Goal: Task Accomplishment & Management: Use online tool/utility

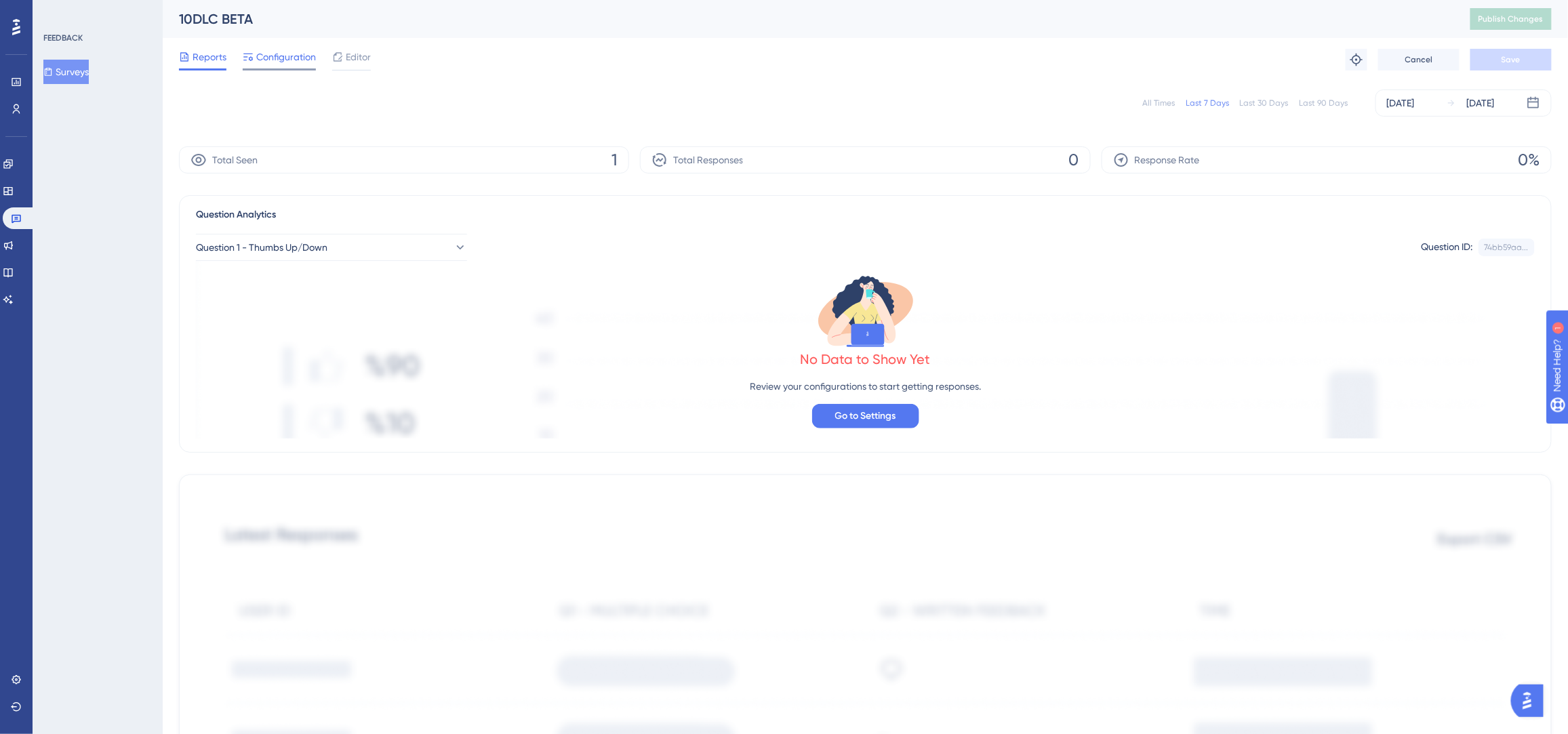
click at [284, 63] on span "Configuration" at bounding box center [285, 57] width 59 height 16
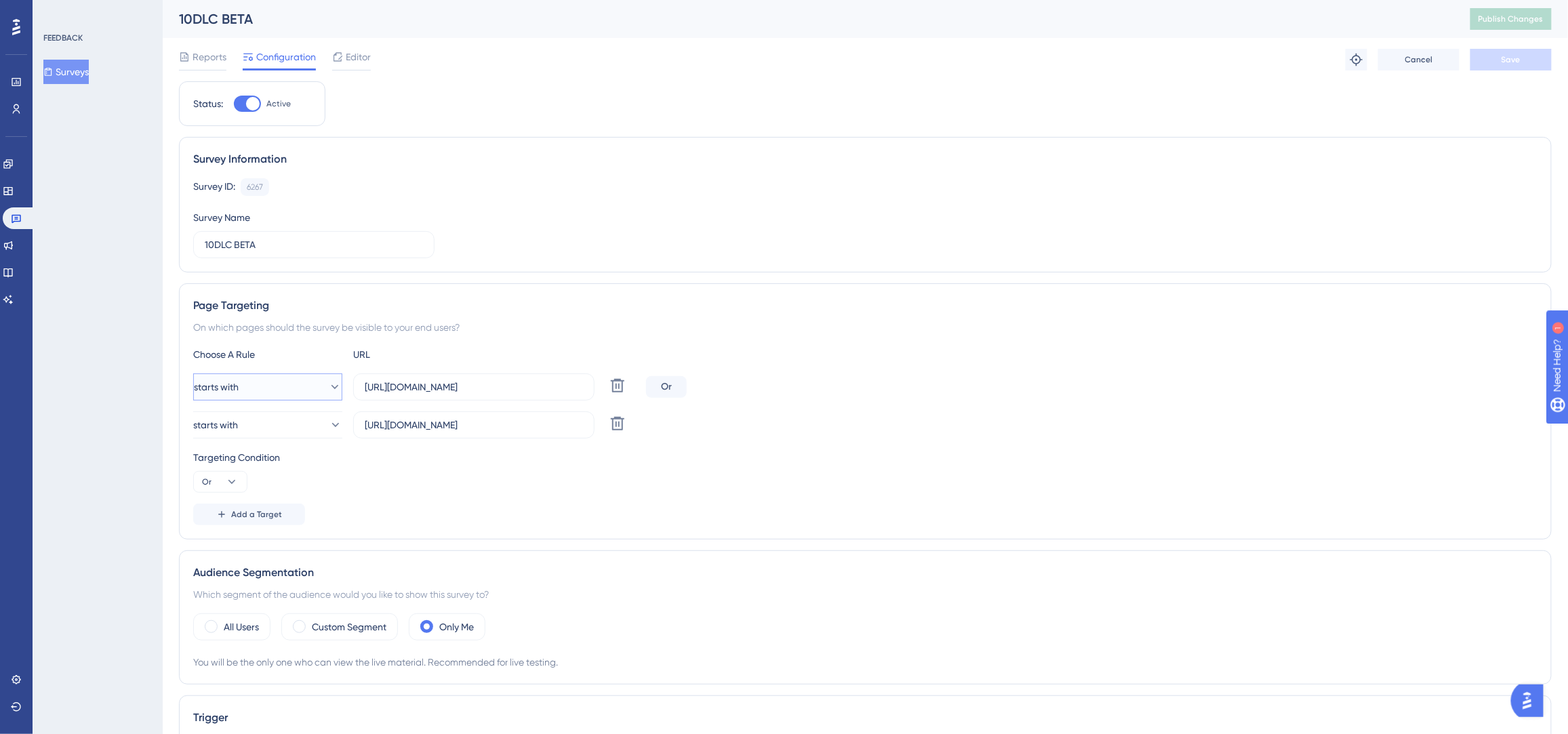
click at [314, 395] on button "starts with" at bounding box center [268, 387] width 149 height 27
click at [280, 481] on div "contains contains" at bounding box center [268, 483] width 110 height 27
click at [331, 423] on icon at bounding box center [335, 424] width 7 height 4
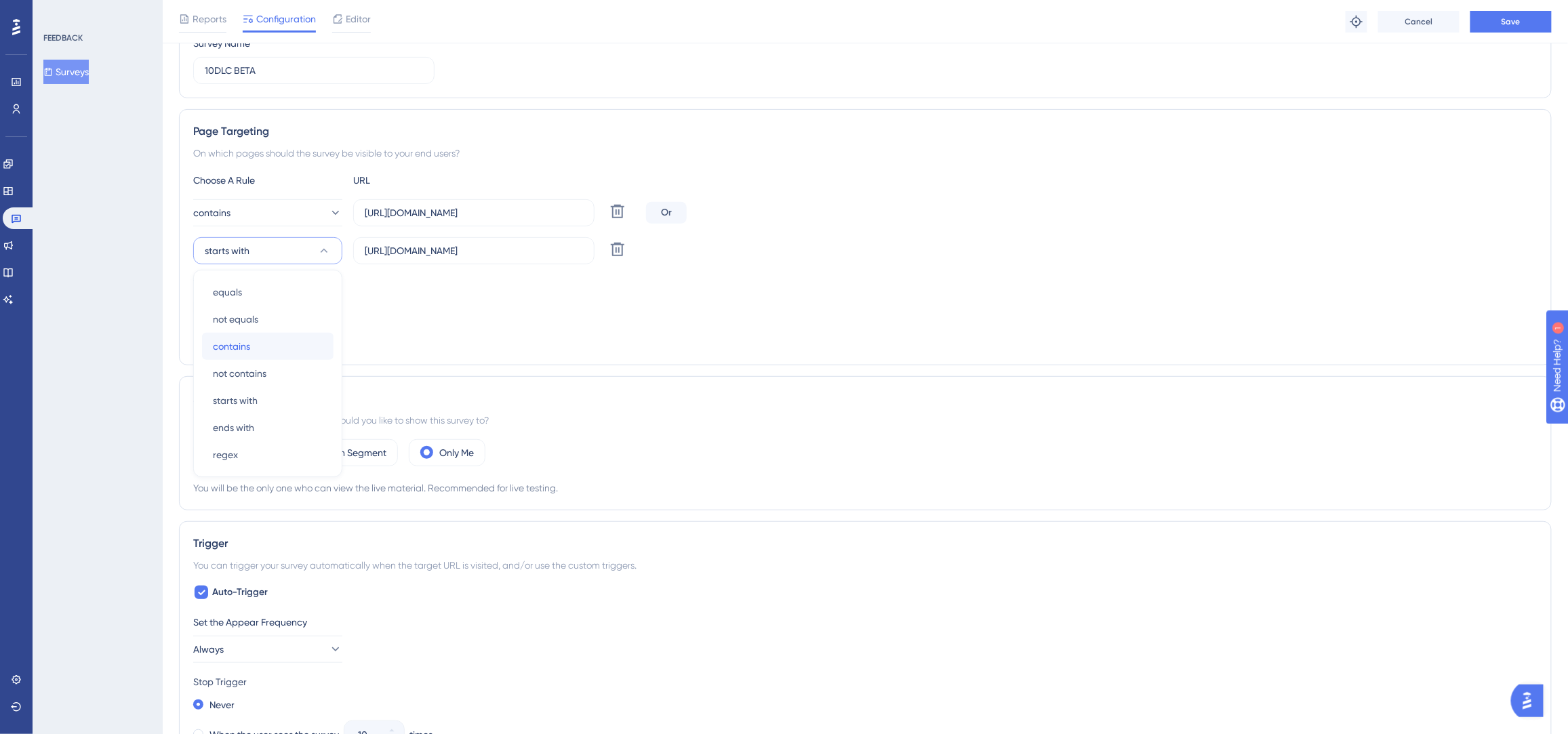
click at [260, 341] on div "contains contains" at bounding box center [268, 346] width 110 height 27
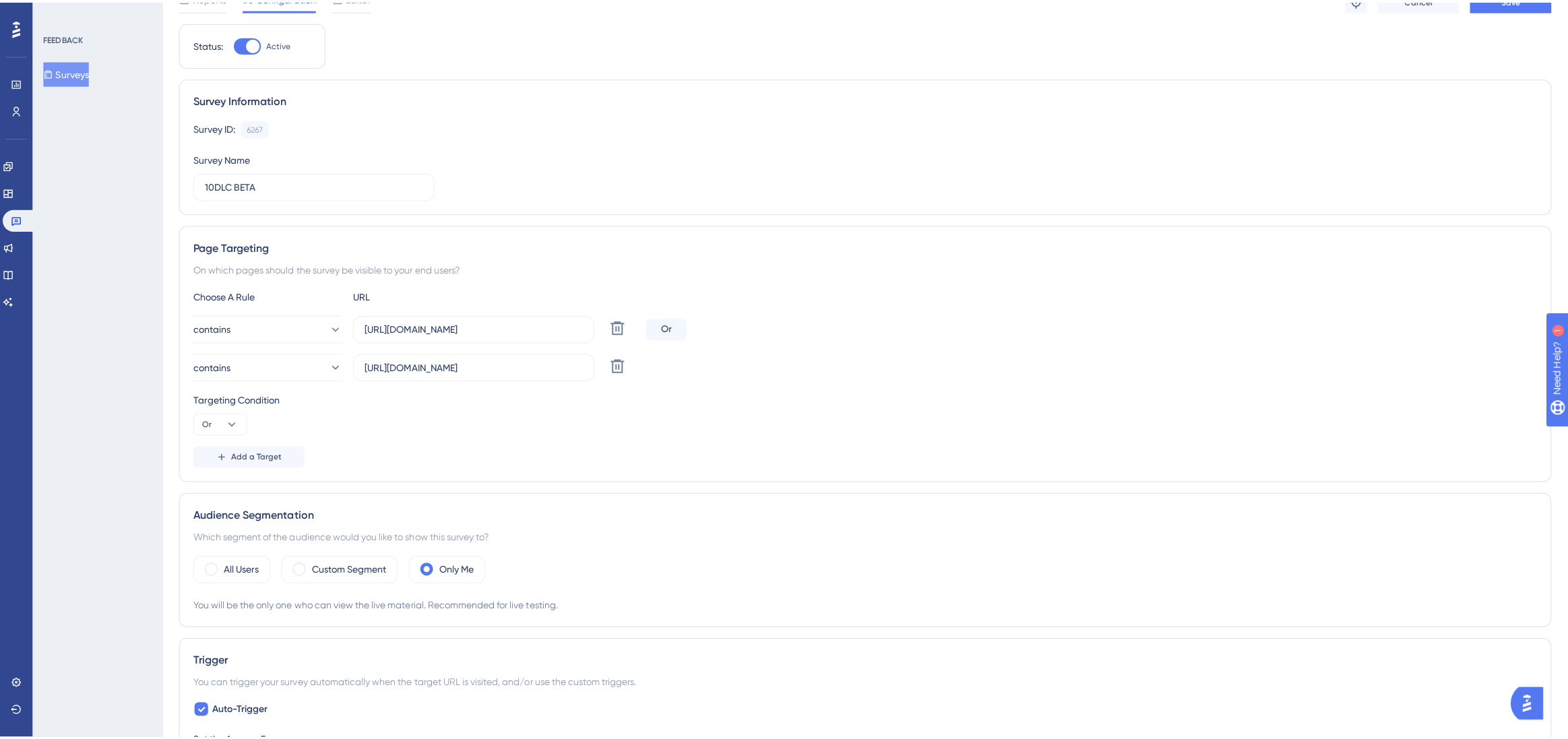
scroll to position [0, 0]
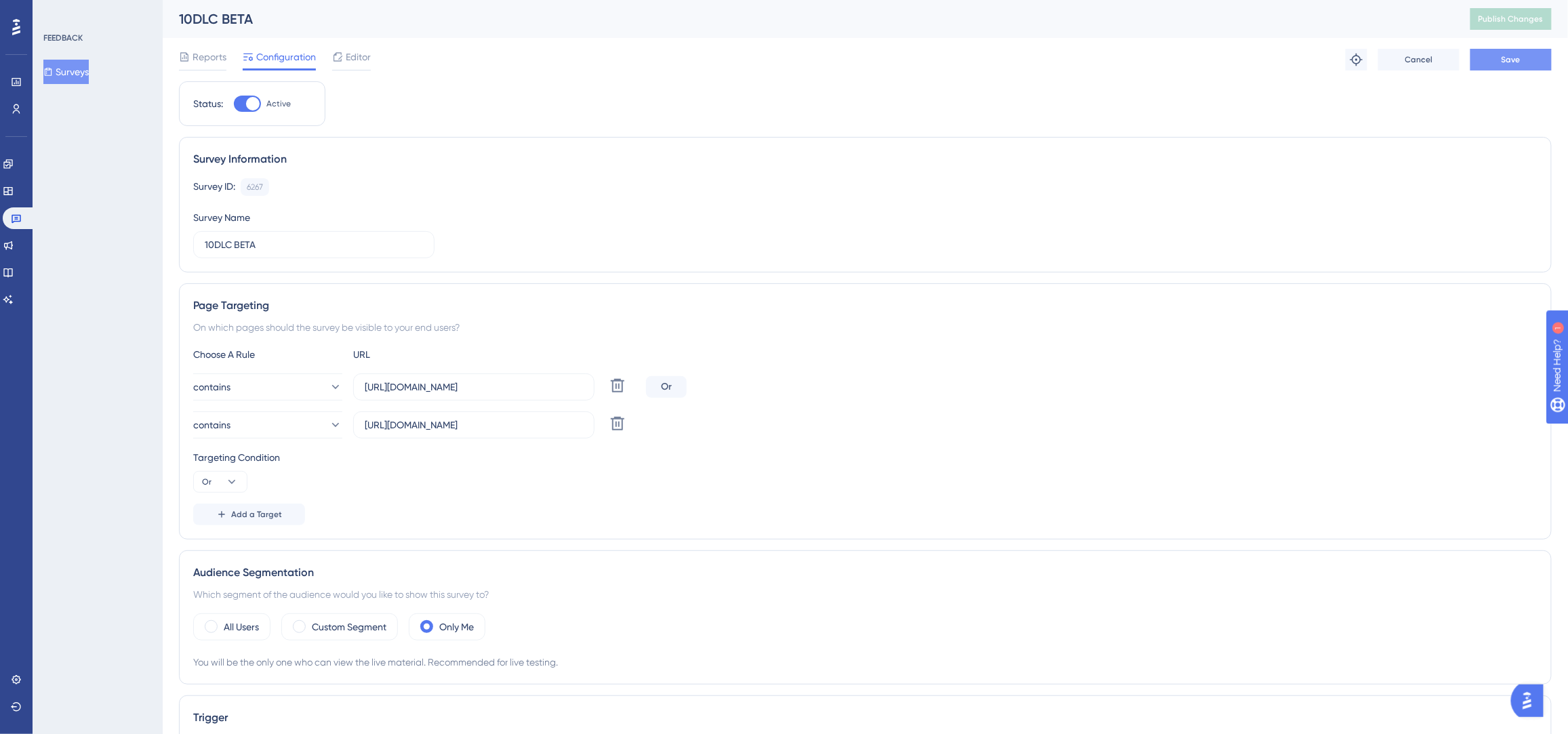
click at [1518, 52] on button "Save" at bounding box center [1510, 60] width 81 height 22
click at [1529, 25] on button "Publish Changes" at bounding box center [1510, 19] width 81 height 22
click at [374, 61] on div "Reports Configuration Editor Troubleshoot Cancel Save" at bounding box center [864, 60] width 1372 height 44
click at [356, 56] on span "Editor" at bounding box center [359, 57] width 25 height 16
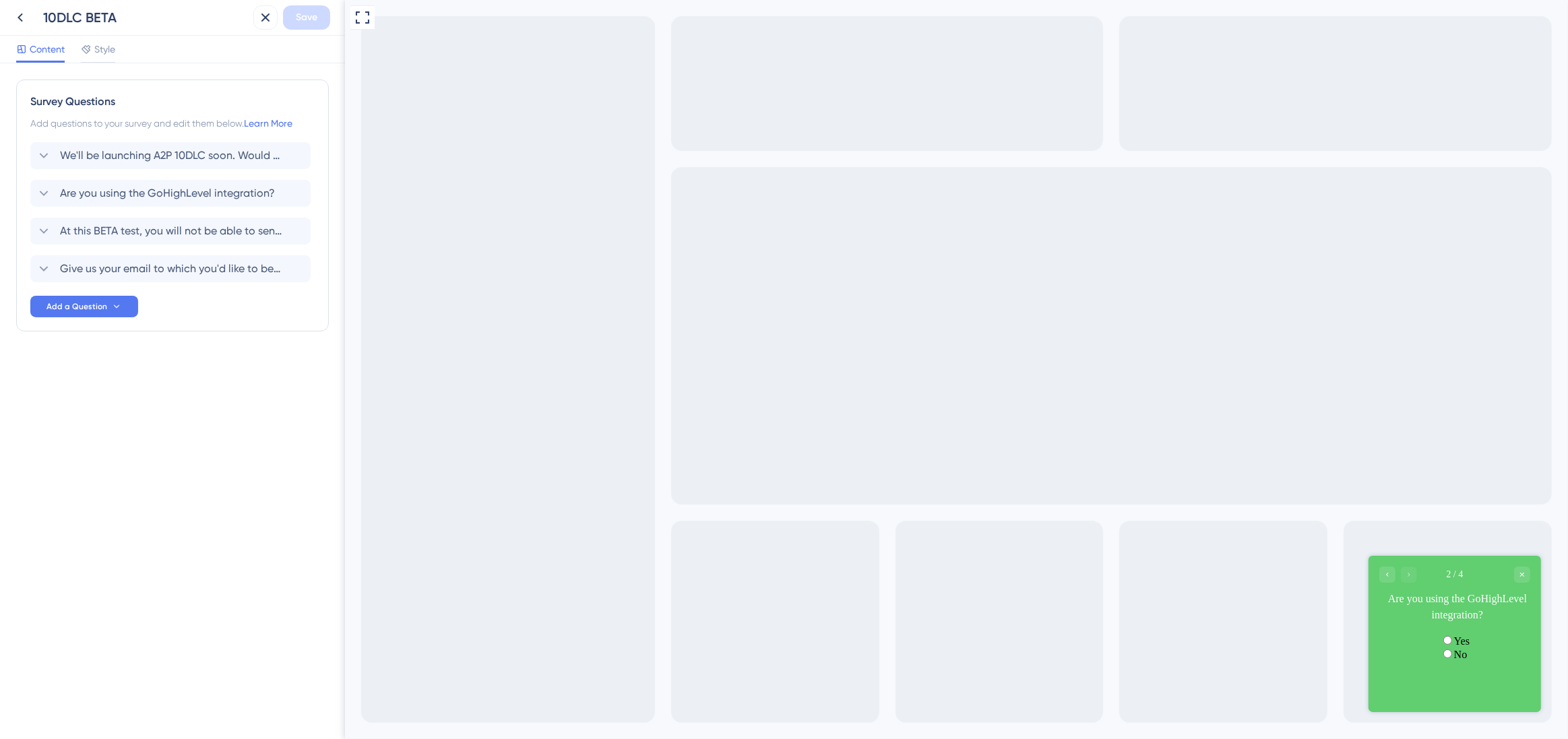
click at [1453, 660] on label "No" at bounding box center [1459, 654] width 14 height 12
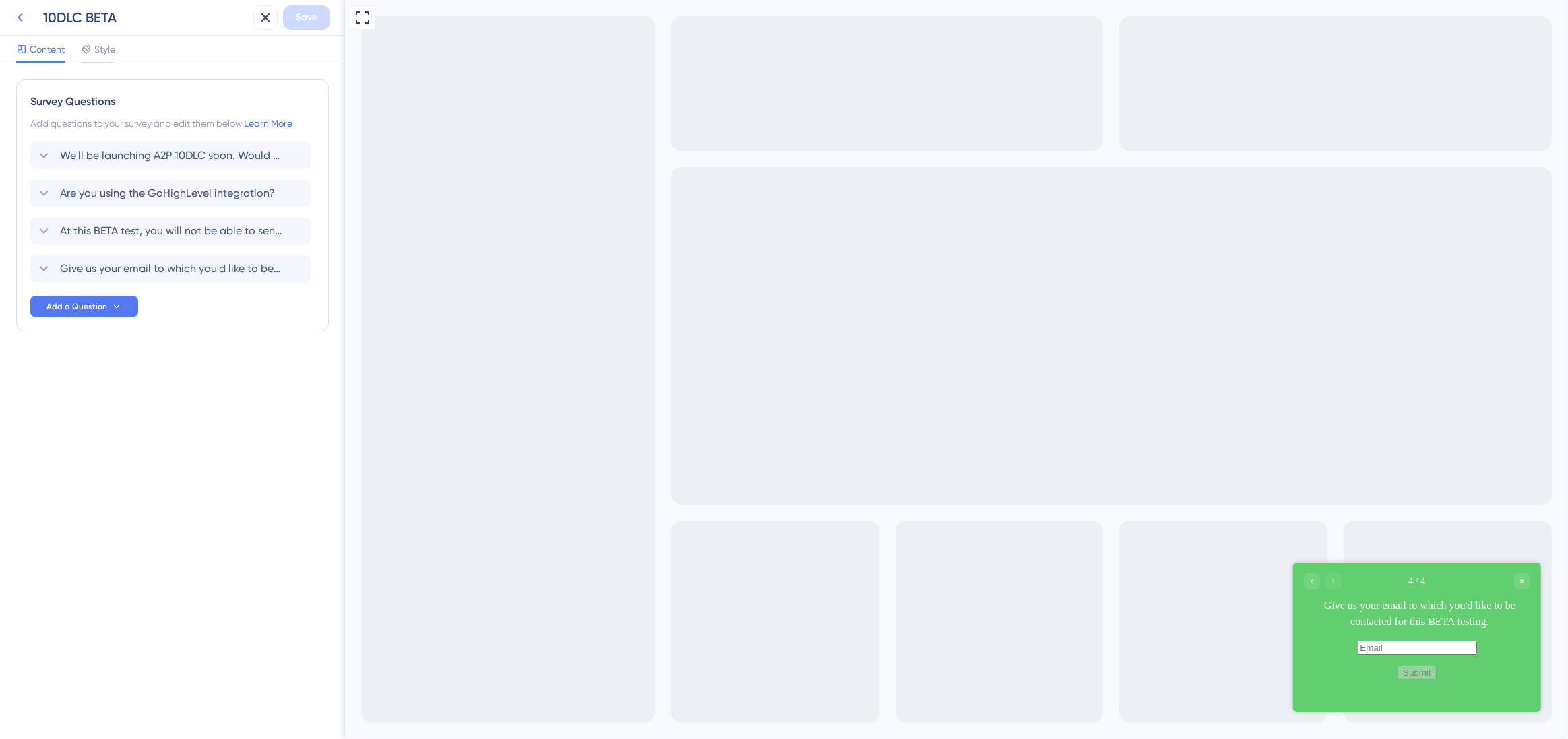
click at [25, 24] on icon at bounding box center [20, 17] width 16 height 16
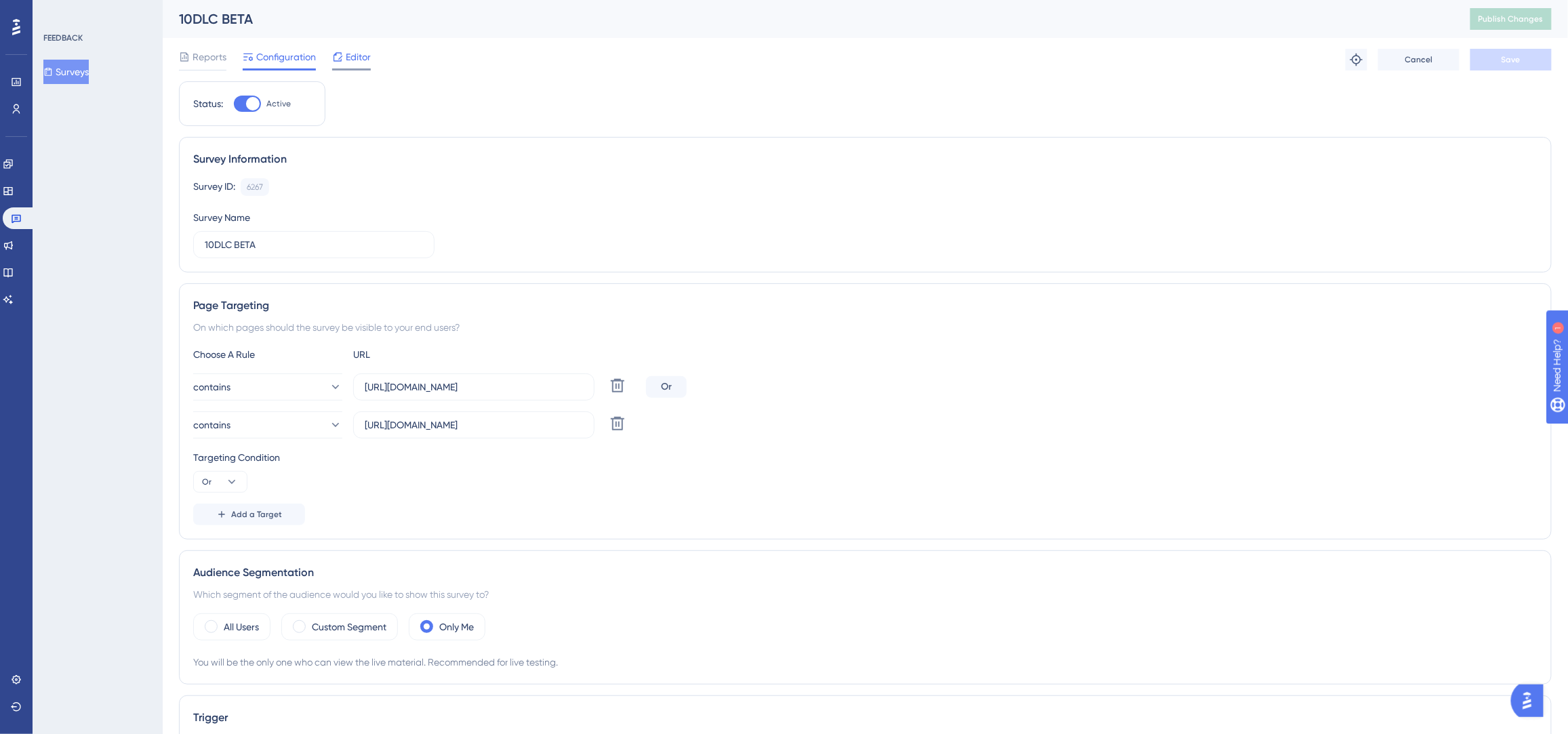
click at [342, 53] on icon at bounding box center [338, 57] width 11 height 11
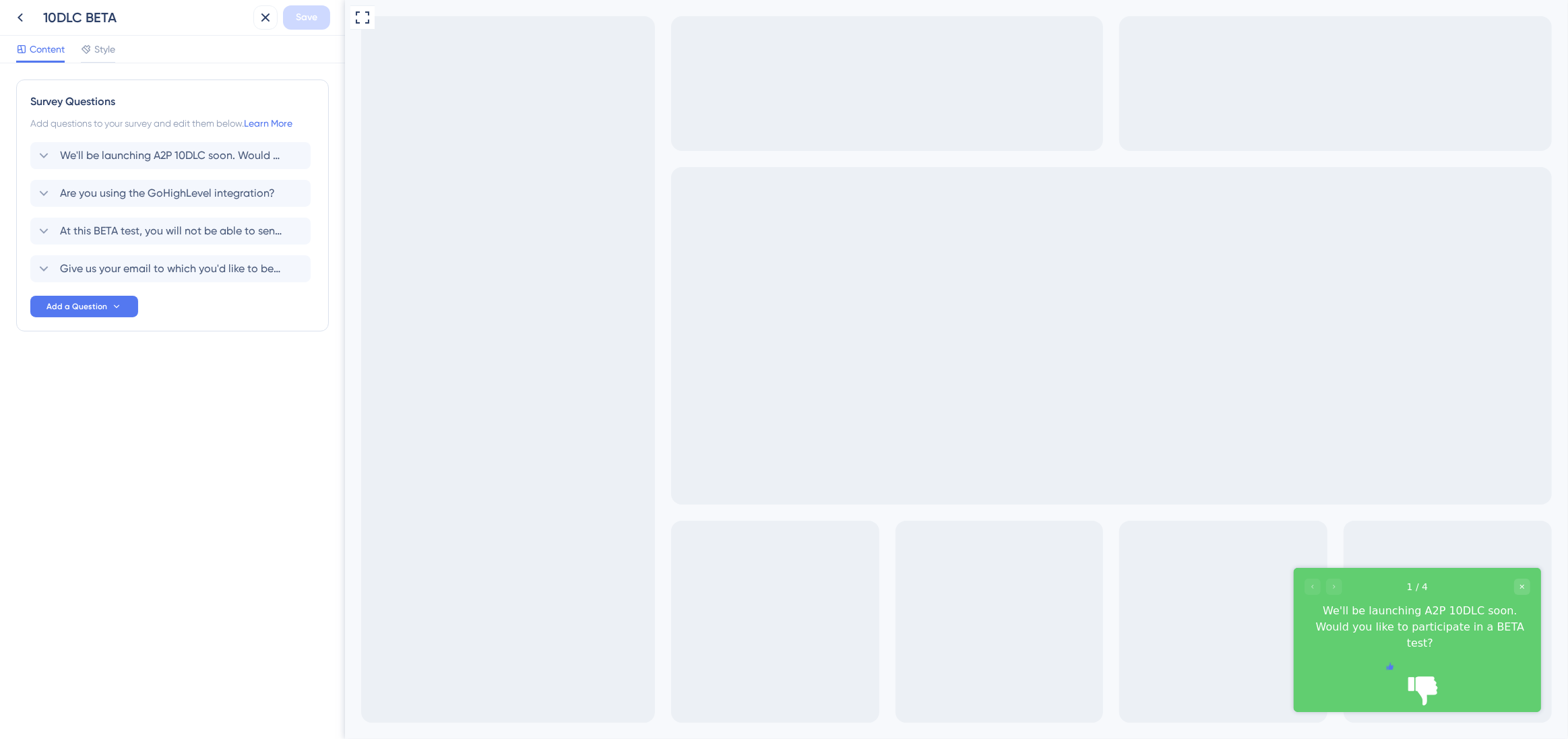
click at [1392, 669] on icon "Rate thumbs up" at bounding box center [1388, 666] width 6 height 6
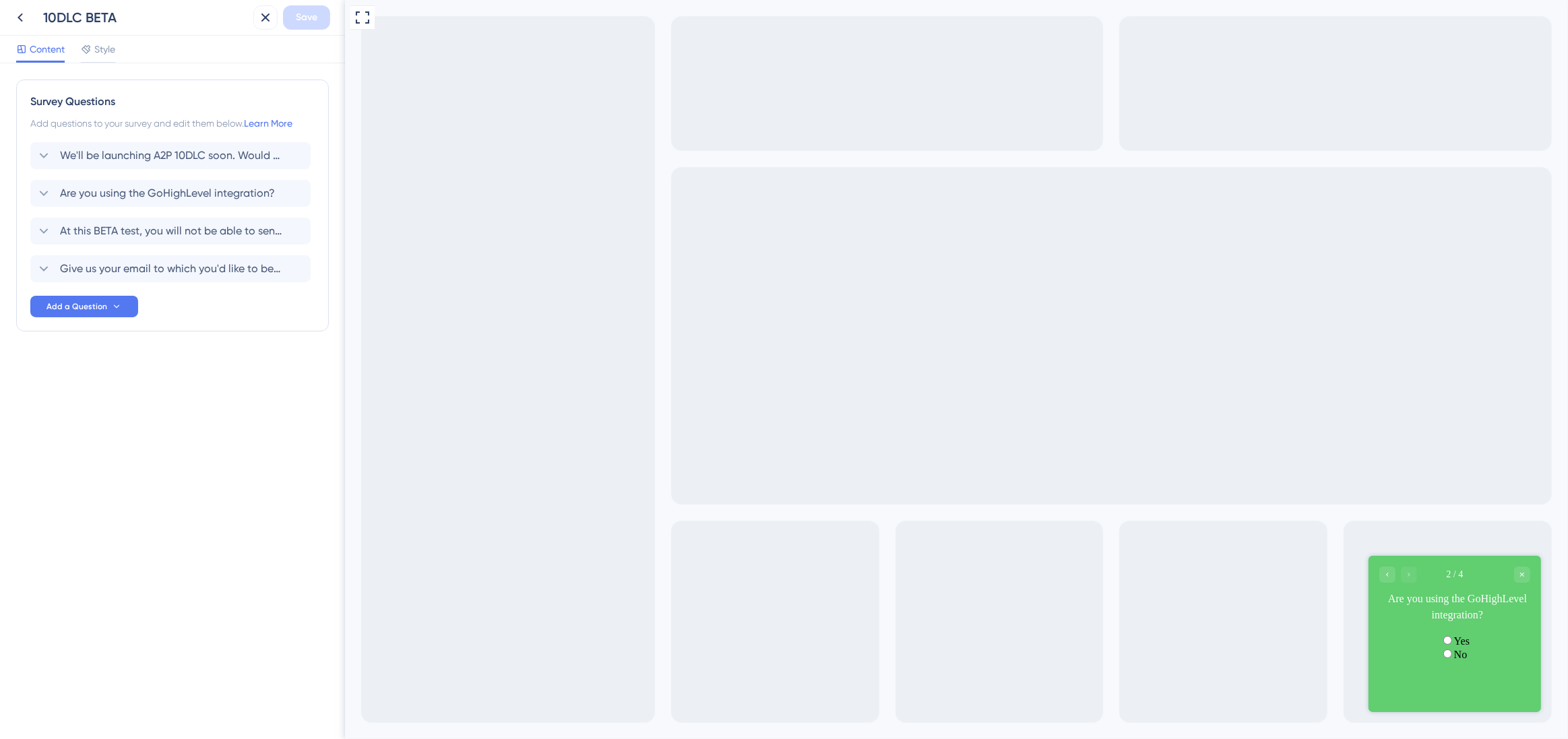
click at [1453, 647] on label "Yes" at bounding box center [1460, 640] width 15 height 12
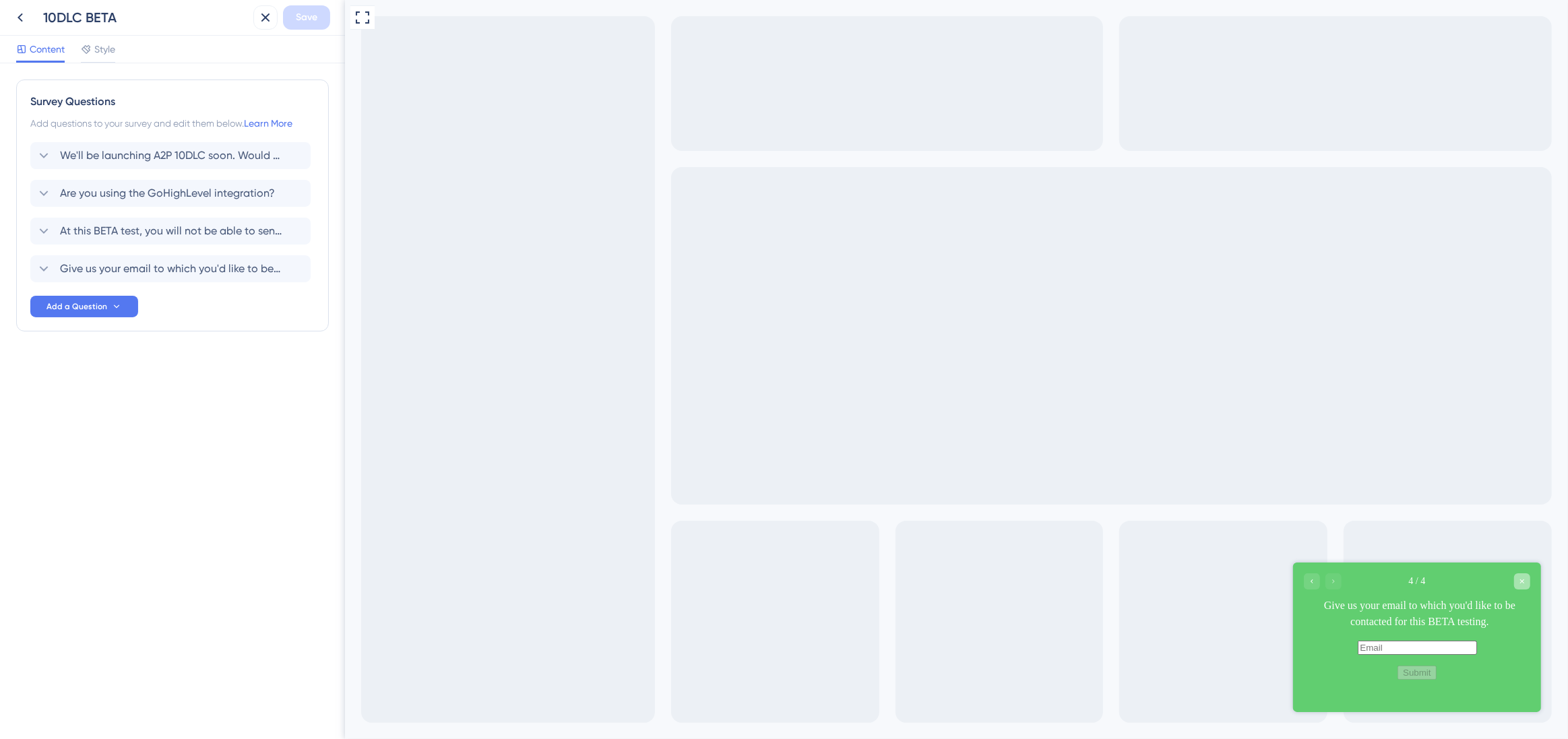
click at [1524, 581] on icon "Close survey" at bounding box center [1521, 581] width 8 height 8
click at [1527, 585] on div "Close survey" at bounding box center [1522, 581] width 16 height 16
click at [25, 19] on icon at bounding box center [20, 17] width 16 height 16
